Goal: Navigation & Orientation: Find specific page/section

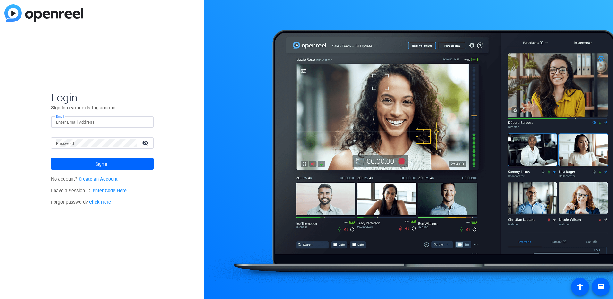
click at [114, 120] on input "Email" at bounding box center [102, 122] width 92 height 8
click at [146, 144] on mat-icon "visibility_off" at bounding box center [145, 142] width 15 height 9
click at [98, 163] on span "Sign in" at bounding box center [102, 164] width 13 height 16
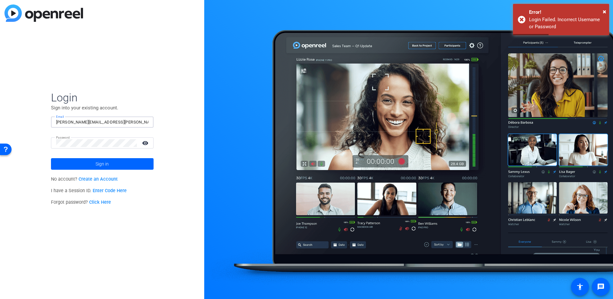
click at [83, 123] on input "[PERSON_NAME][EMAIL_ADDRESS][PERSON_NAME][DOMAIN_NAME]" at bounding box center [102, 122] width 92 height 8
drag, startPoint x: 74, startPoint y: 122, endPoint x: 20, endPoint y: 124, distance: 54.8
click at [14, 124] on div "Login Sign into your existing account. Email [PERSON_NAME][EMAIL_ADDRESS][PERSO…" at bounding box center [102, 149] width 204 height 299
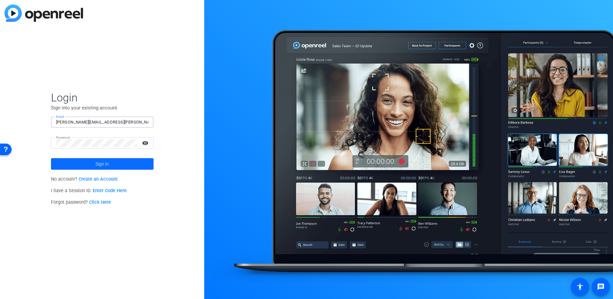
type input "[PERSON_NAME][EMAIL_ADDRESS][PERSON_NAME][DOMAIN_NAME]"
click at [93, 163] on span at bounding box center [102, 163] width 103 height 15
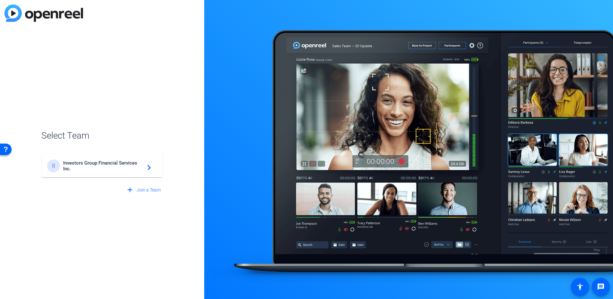
click at [93, 163] on span "Investors Group Financial Services Inc." at bounding box center [103, 166] width 80 height 12
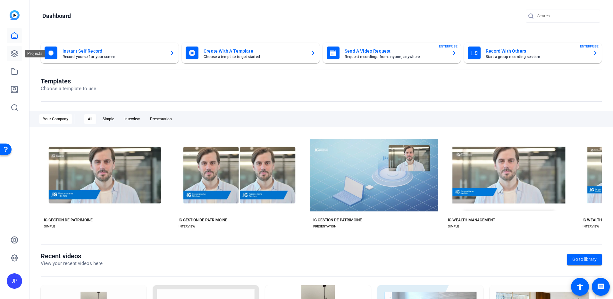
click at [14, 54] on icon at bounding box center [15, 54] width 8 height 8
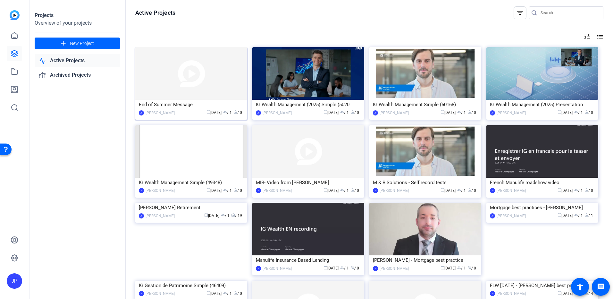
click at [206, 89] on img at bounding box center [191, 73] width 112 height 53
